Goal: Task Accomplishment & Management: Use online tool/utility

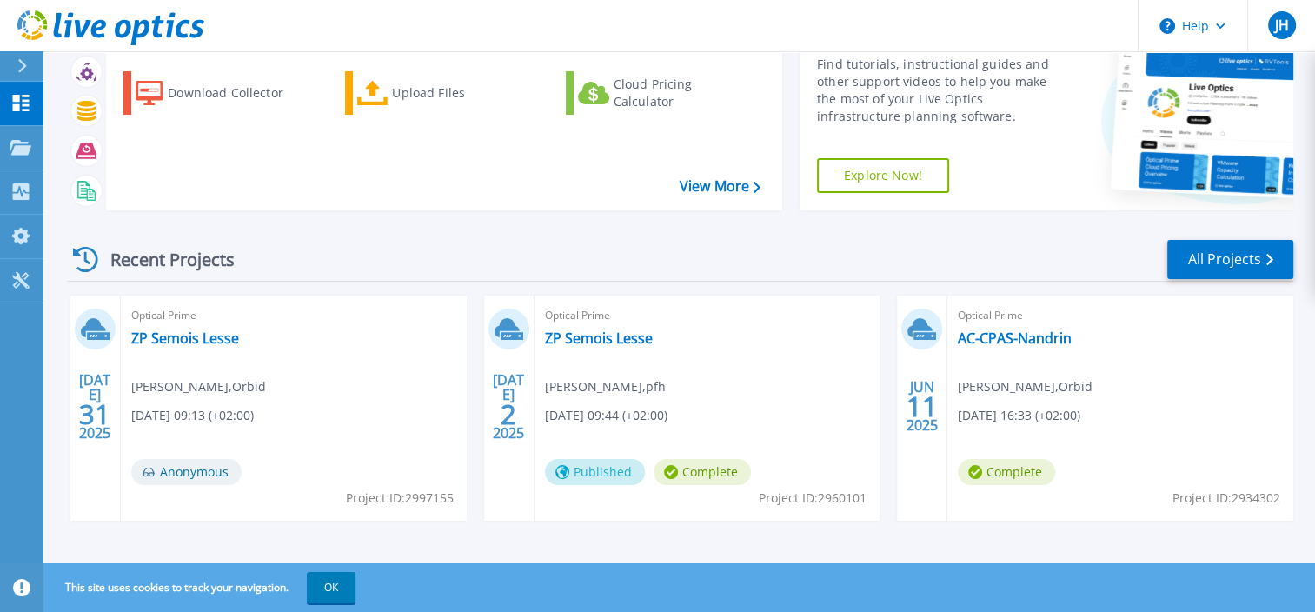
scroll to position [90, 0]
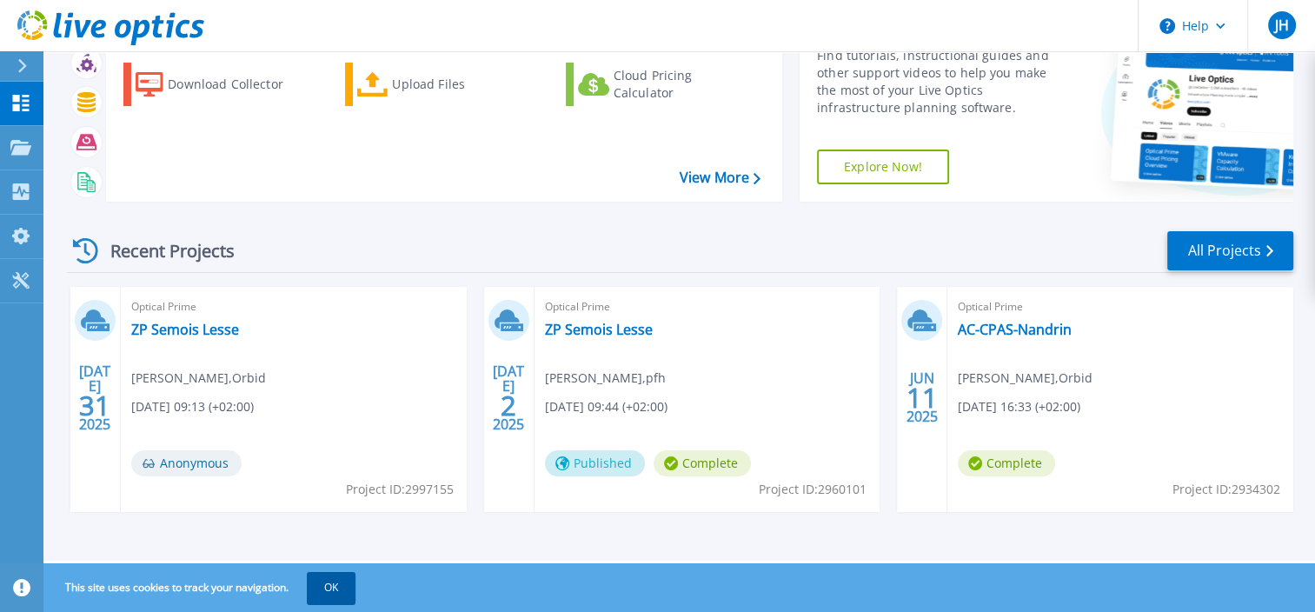
click at [341, 575] on button "OK" at bounding box center [331, 587] width 49 height 31
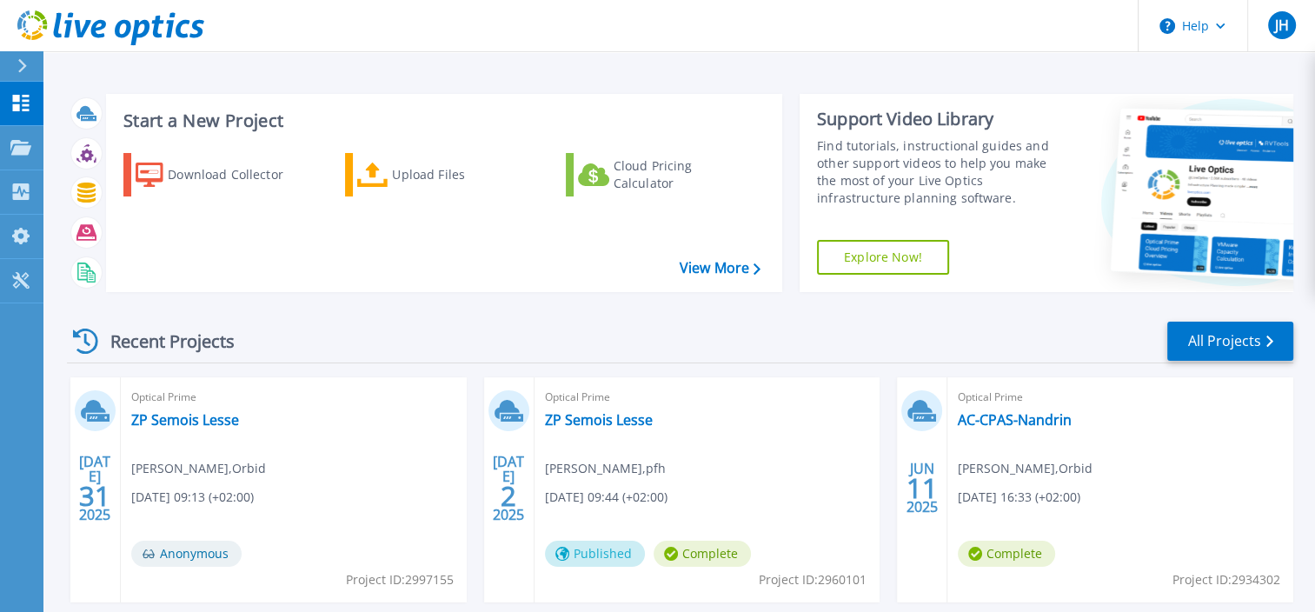
scroll to position [0, 0]
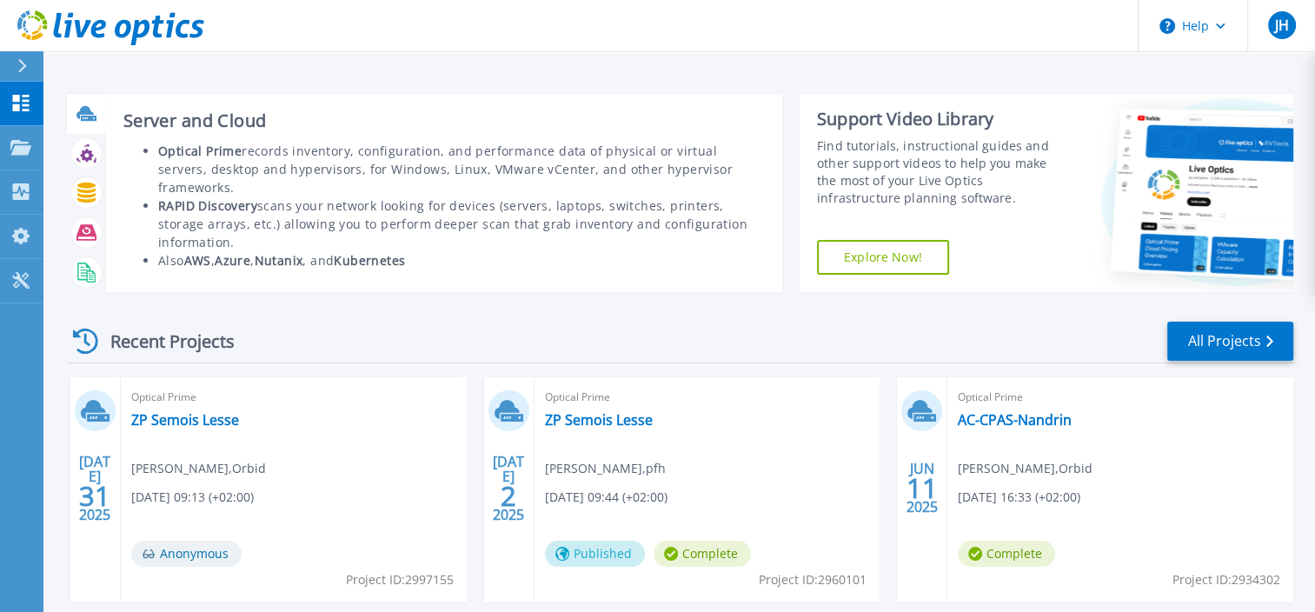
click at [86, 115] on icon at bounding box center [86, 113] width 20 height 20
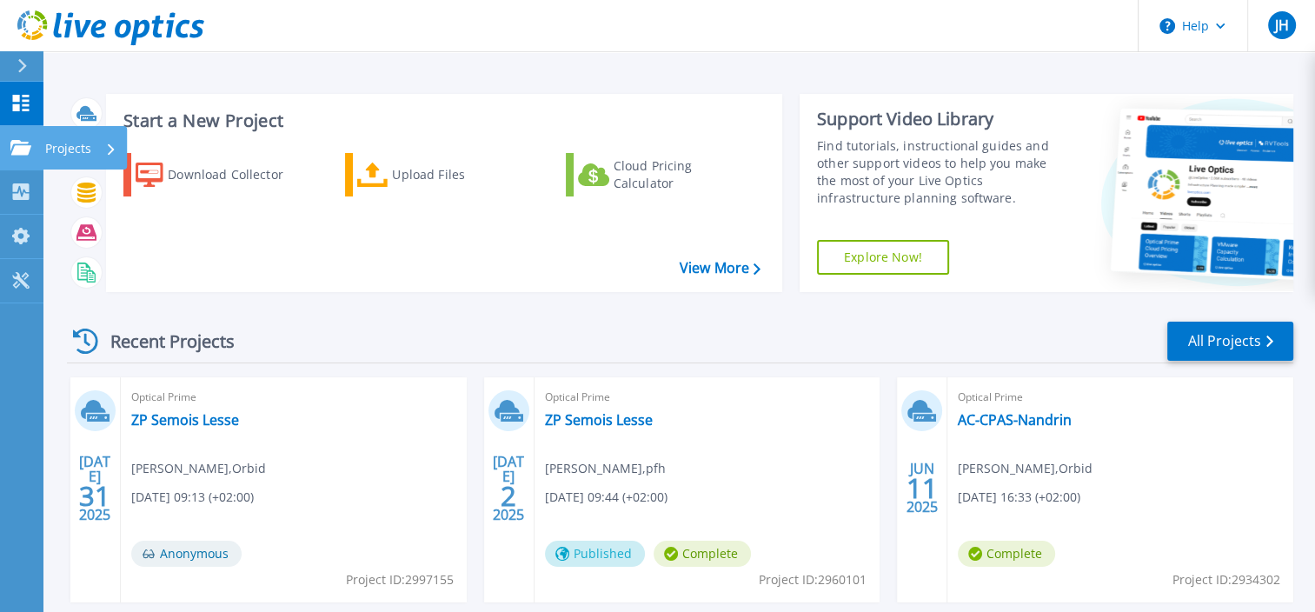
click at [67, 148] on p "Projects" at bounding box center [68, 148] width 46 height 45
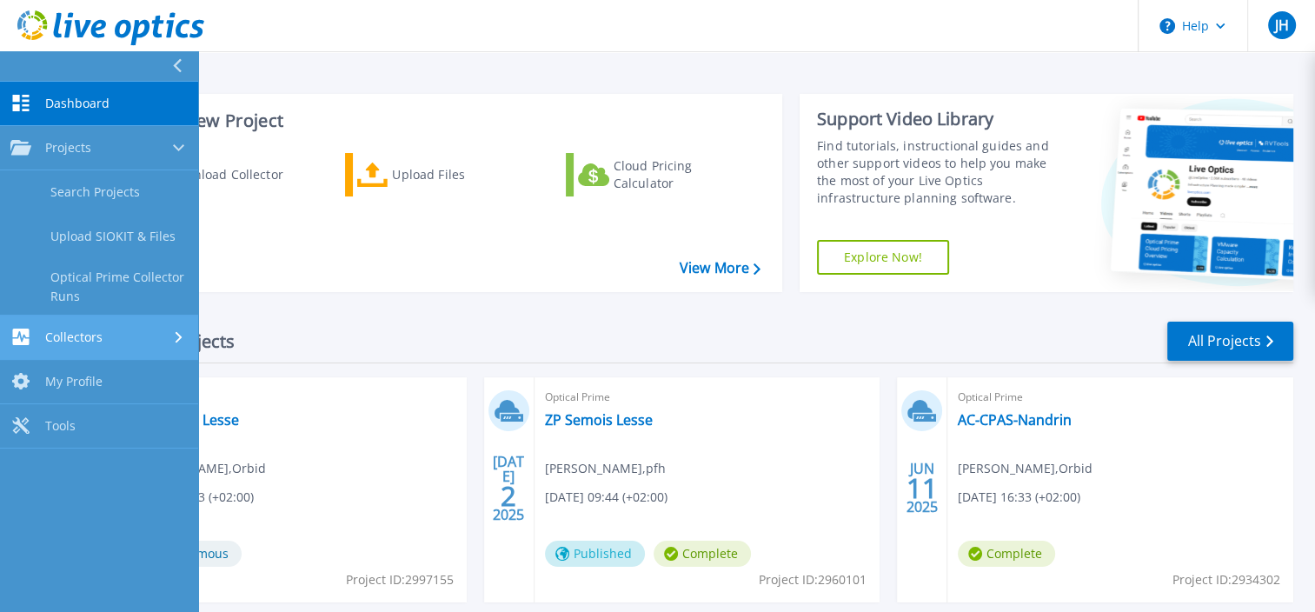
click at [83, 334] on span "Collectors" at bounding box center [73, 337] width 57 height 16
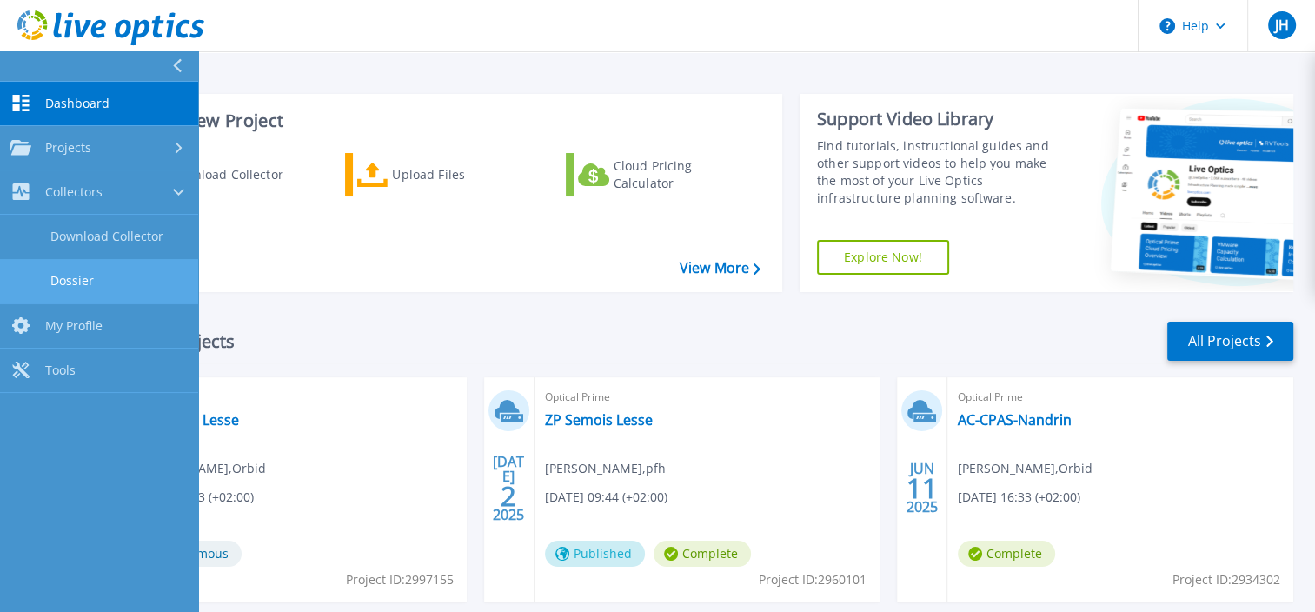
click at [73, 271] on link "Dossier" at bounding box center [99, 281] width 198 height 44
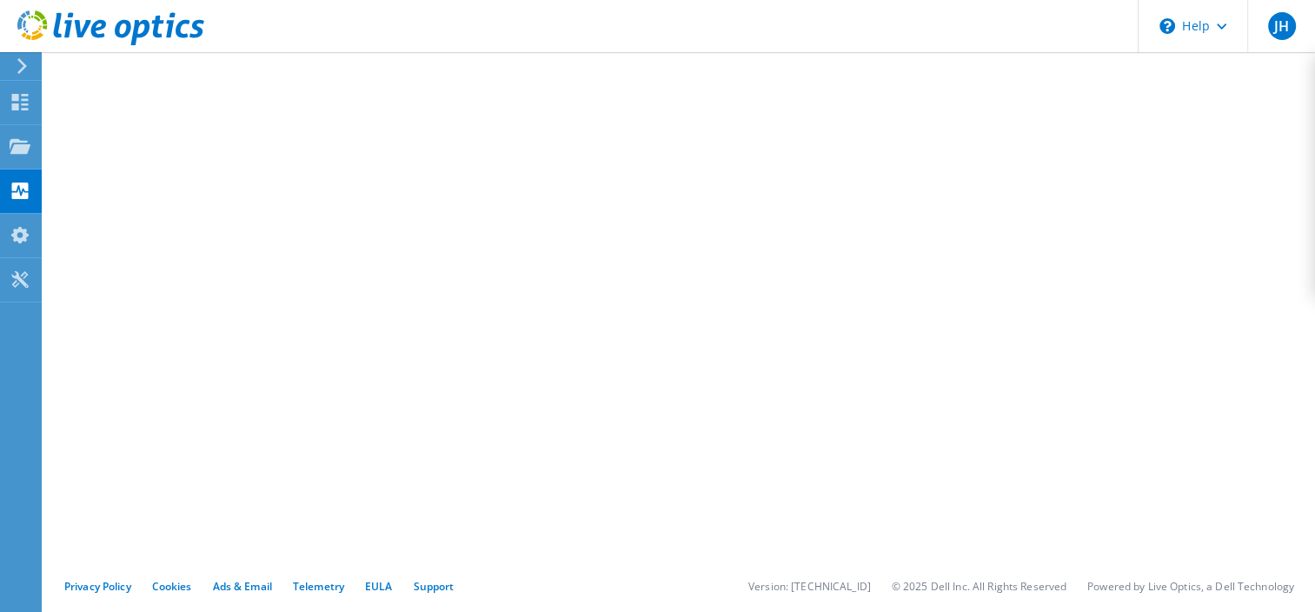
click at [23, 59] on icon at bounding box center [22, 66] width 13 height 16
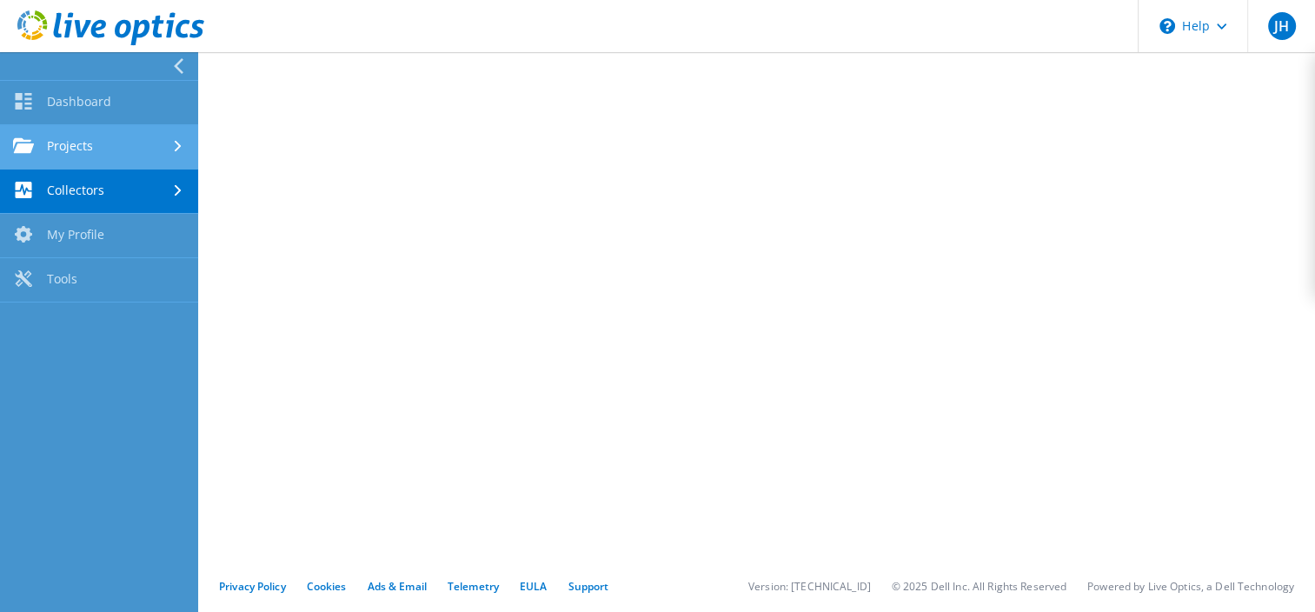
click at [58, 150] on link "Projects" at bounding box center [99, 147] width 198 height 44
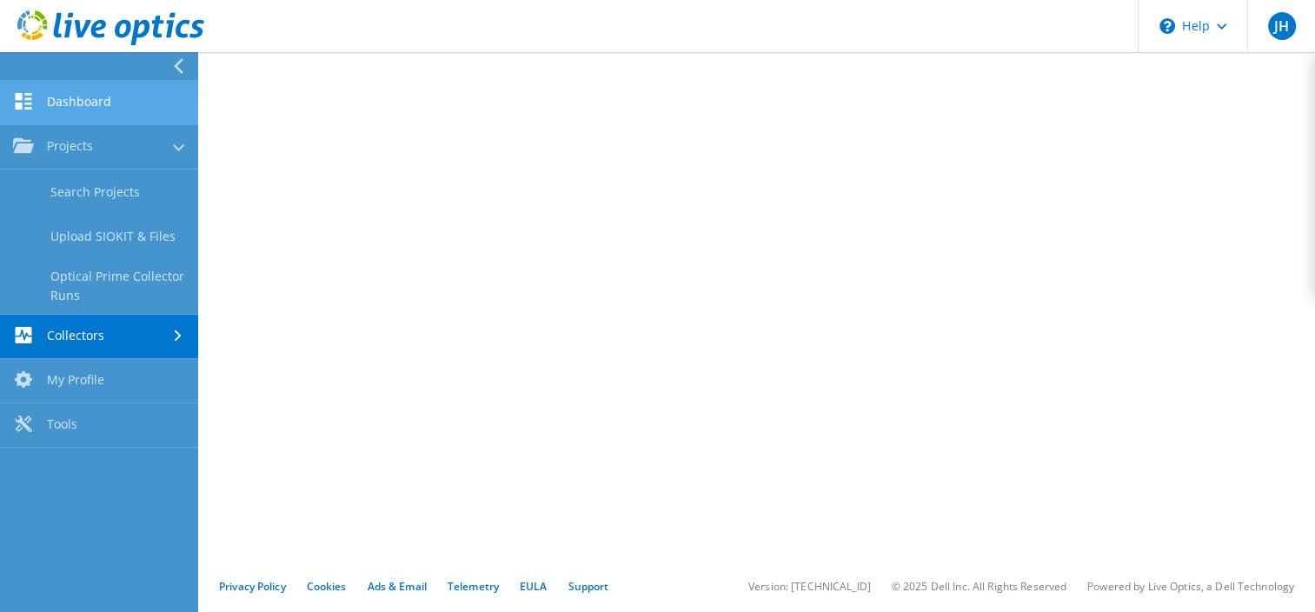
click at [83, 97] on link "Dashboard" at bounding box center [99, 103] width 198 height 44
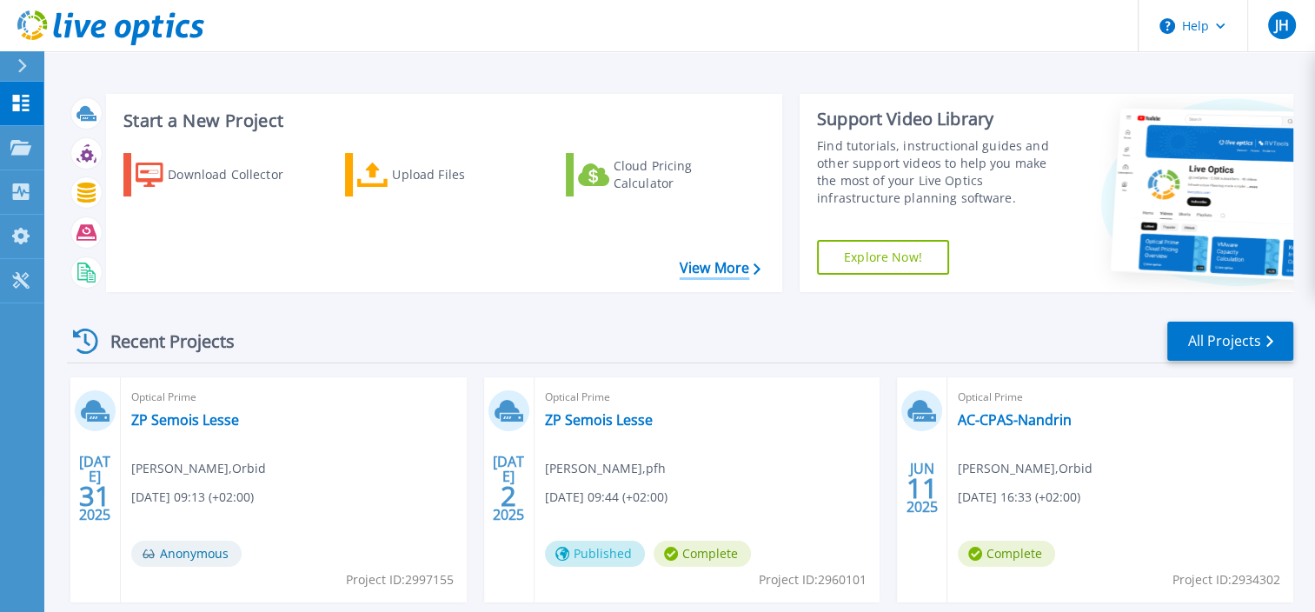
click at [713, 272] on link "View More" at bounding box center [720, 268] width 81 height 17
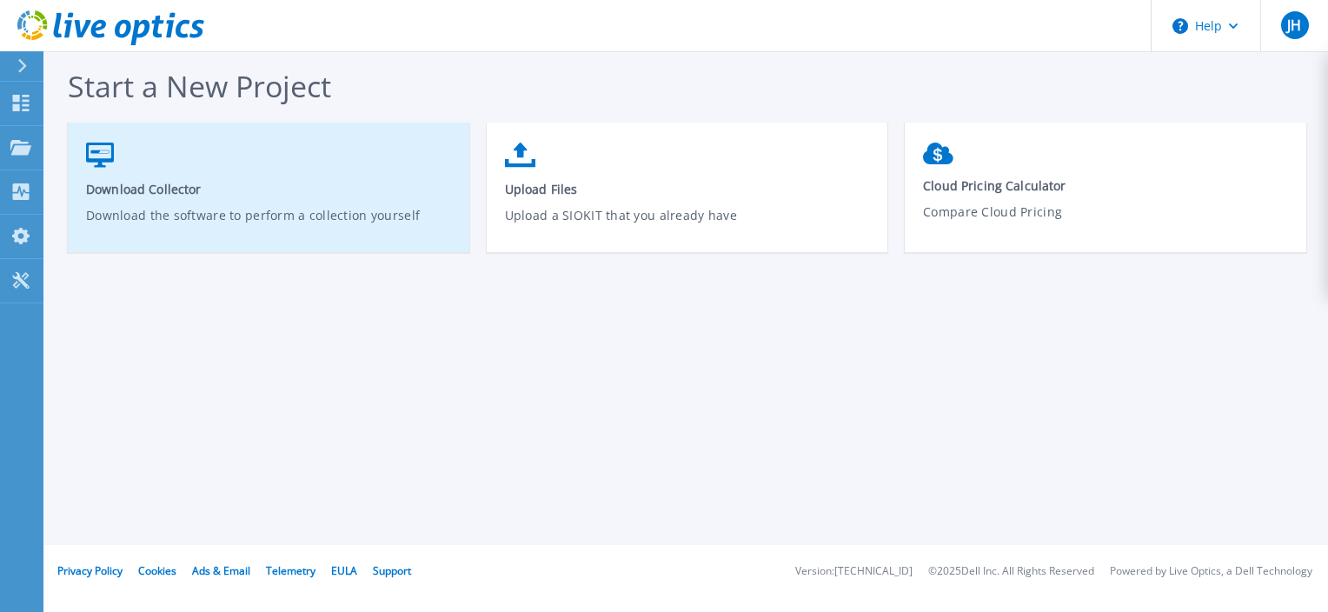
click at [123, 186] on span "Download Collector" at bounding box center [269, 189] width 366 height 17
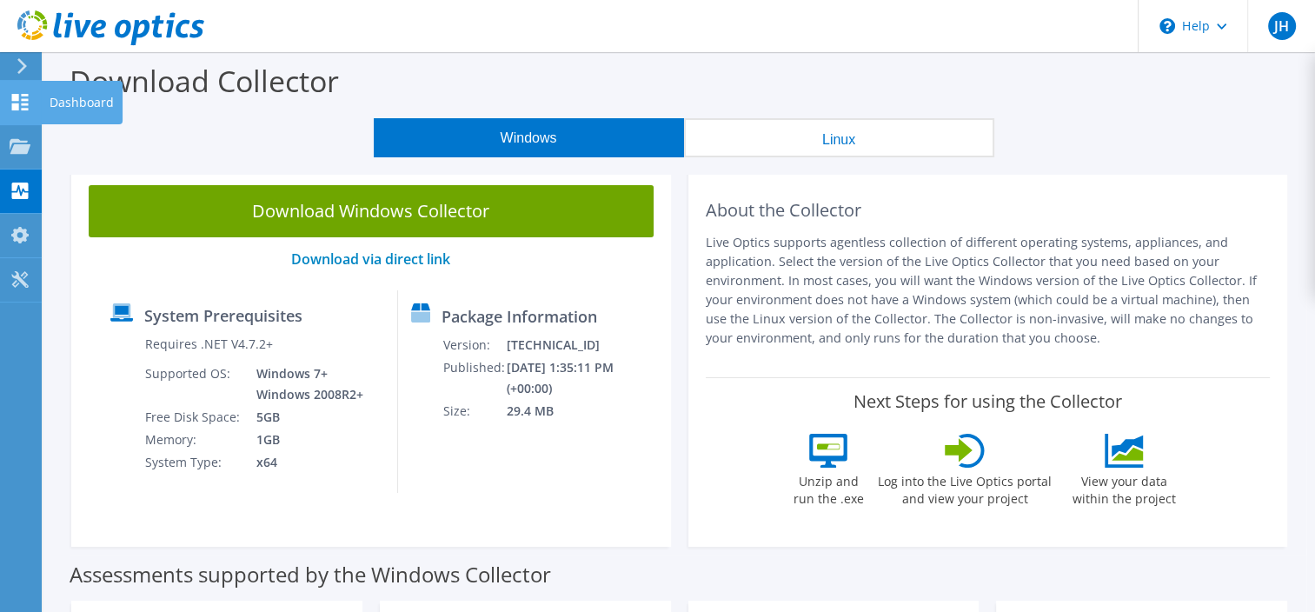
click at [20, 96] on icon at bounding box center [20, 102] width 21 height 17
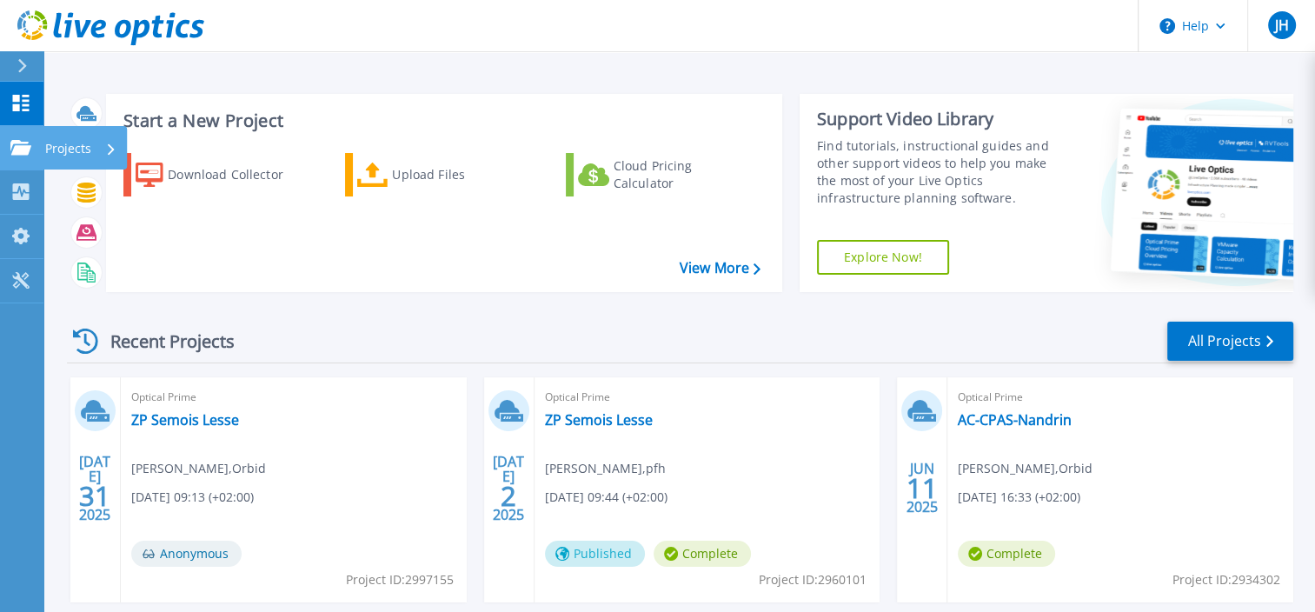
click at [119, 150] on div "Projects" at bounding box center [85, 147] width 84 height 43
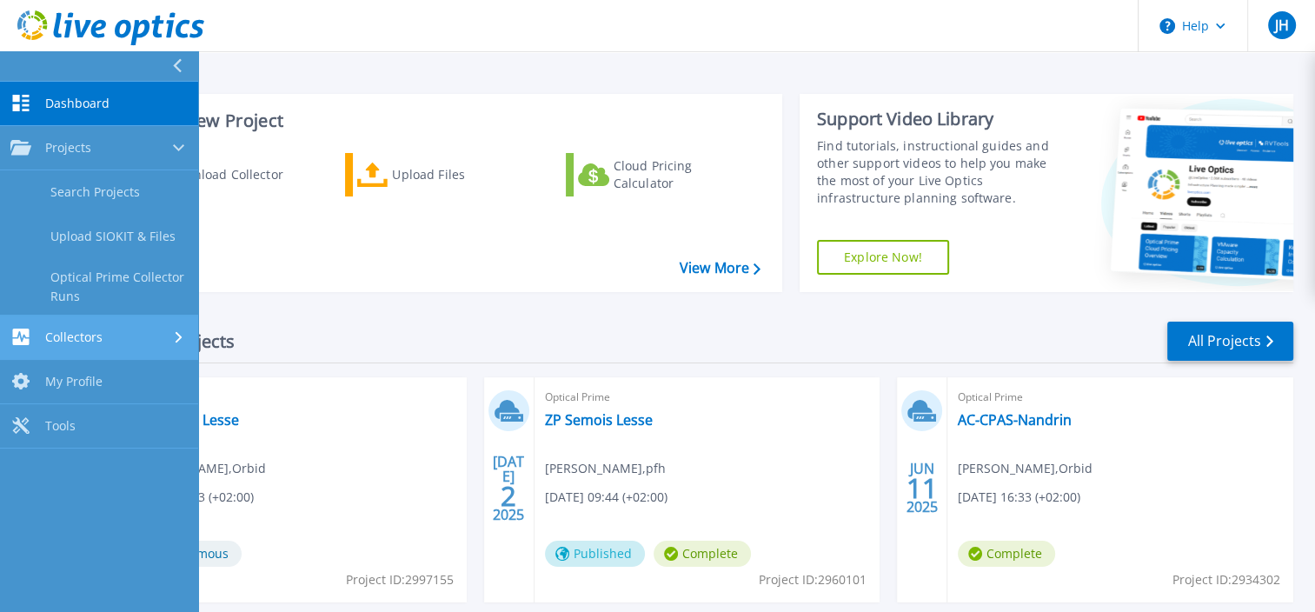
click at [90, 337] on span "Collectors" at bounding box center [73, 337] width 57 height 16
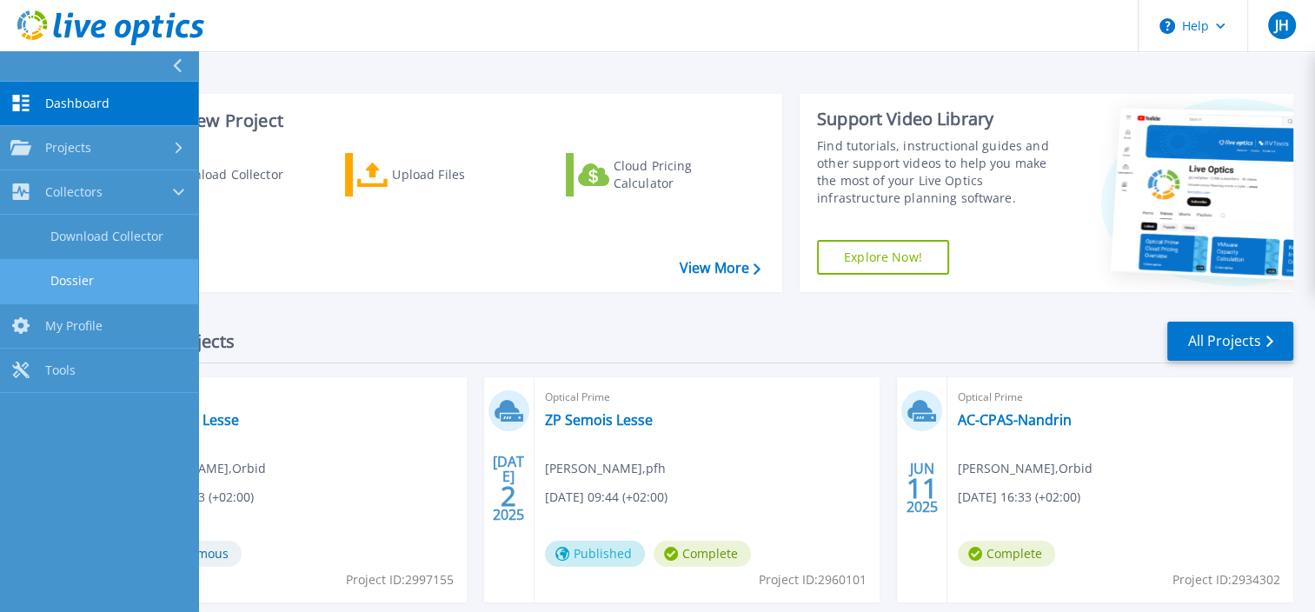
click at [84, 283] on link "Dossier" at bounding box center [99, 281] width 198 height 44
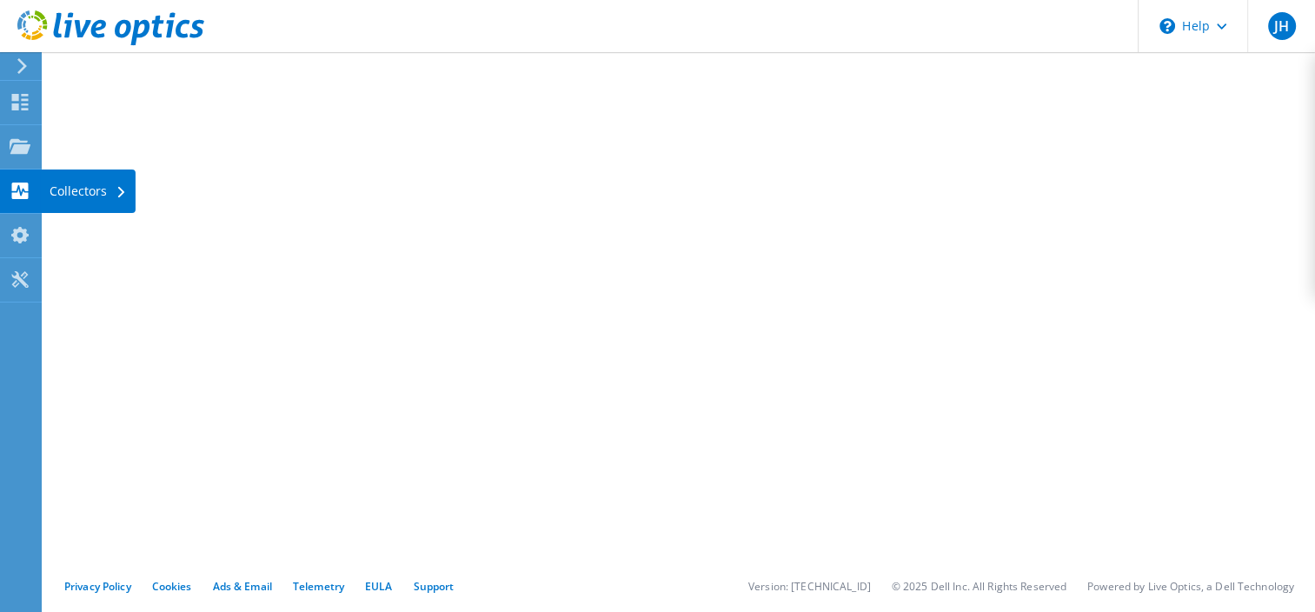
click at [82, 188] on div "Collectors" at bounding box center [88, 191] width 95 height 43
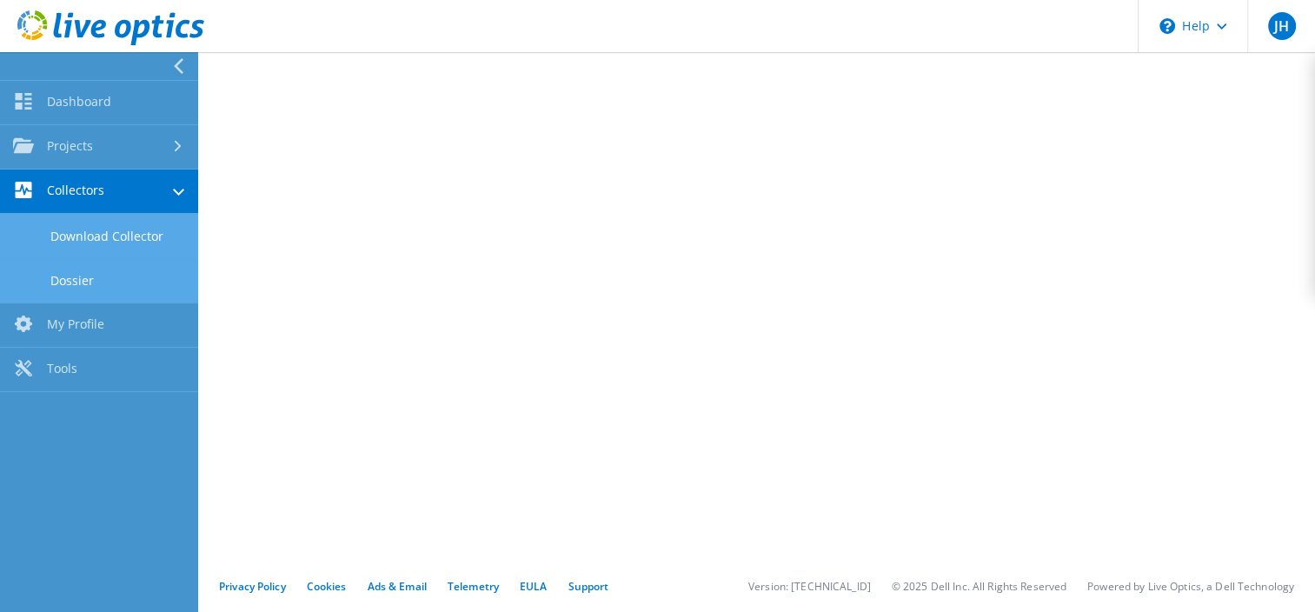
click at [90, 237] on link "Download Collector" at bounding box center [99, 236] width 198 height 44
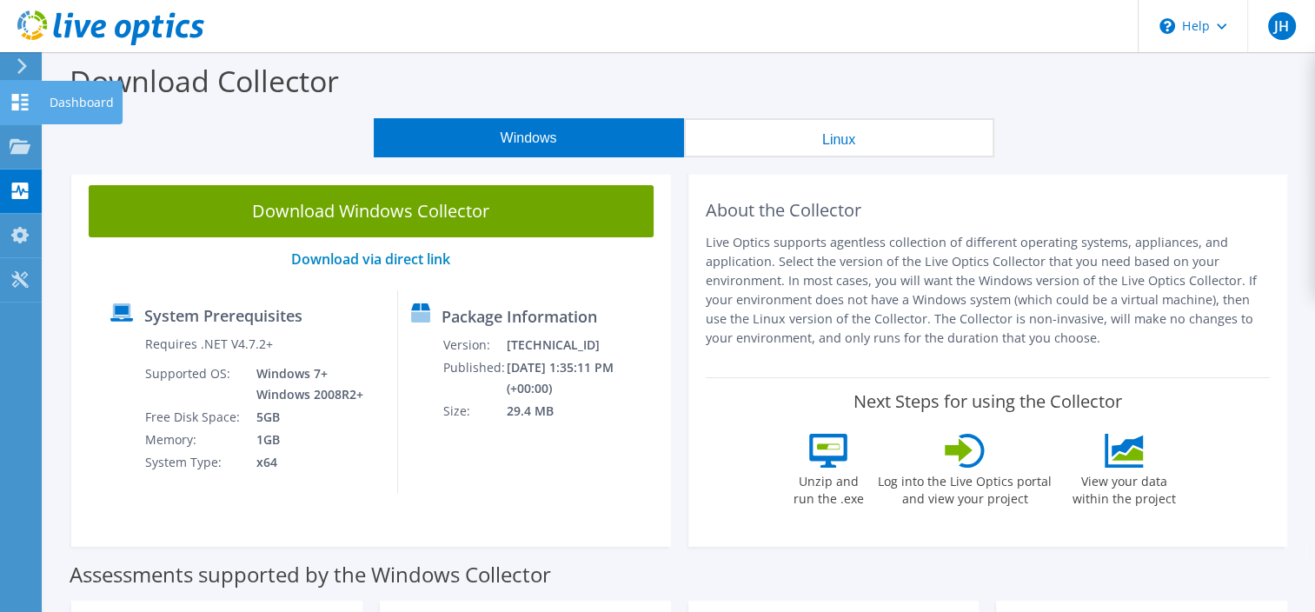
click at [26, 98] on use at bounding box center [20, 102] width 17 height 17
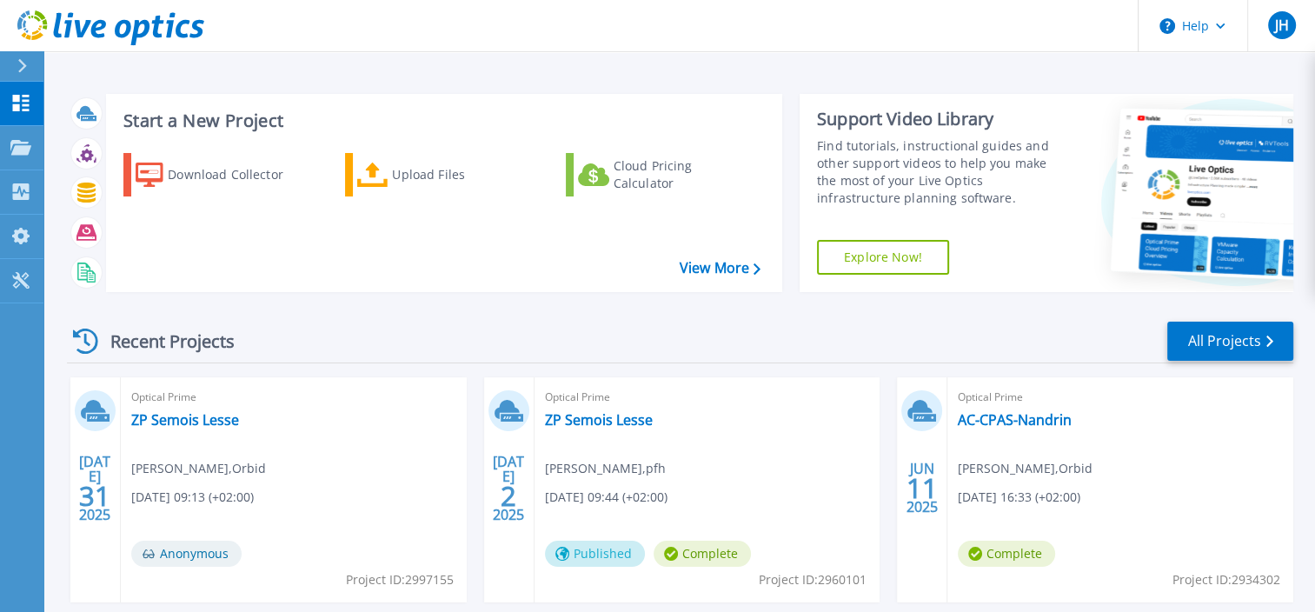
click at [877, 259] on link "Explore Now!" at bounding box center [883, 257] width 132 height 35
click at [1284, 20] on span "JH" at bounding box center [1281, 25] width 14 height 14
